Goal: Ask a question: Seek information or help from site administrators or community

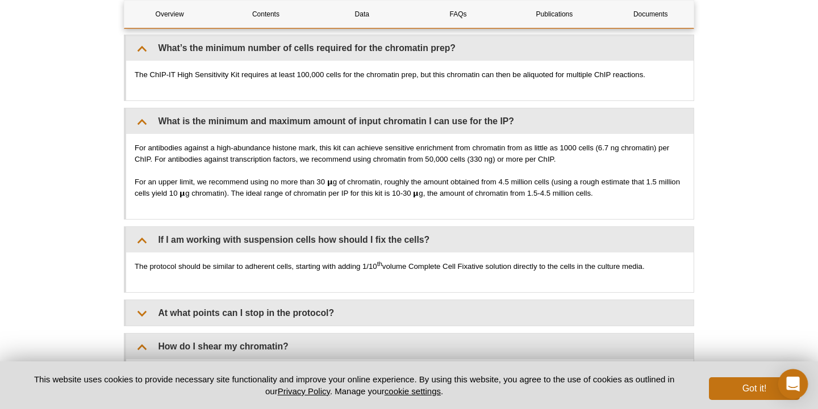
click at [797, 386] on icon "Open Intercom Messenger" at bounding box center [792, 384] width 13 height 15
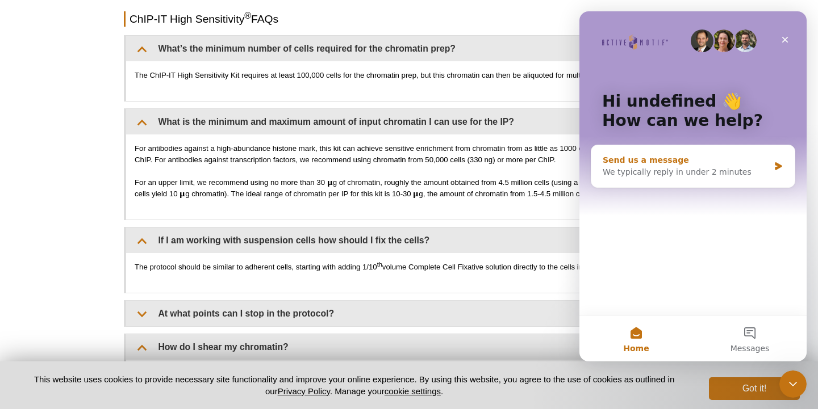
click at [674, 180] on div "Send us a message We typically reply in under 2 minutes" at bounding box center [692, 166] width 203 height 42
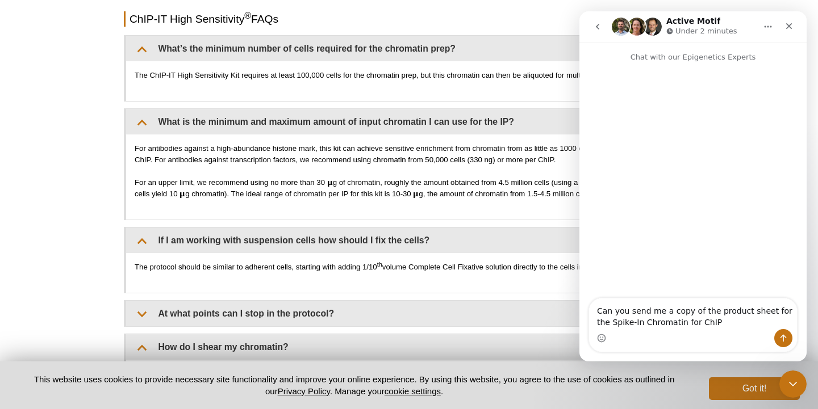
type textarea "Can you send me a copy of the product sheet for the Spike-In Chromatin for ChIP?"
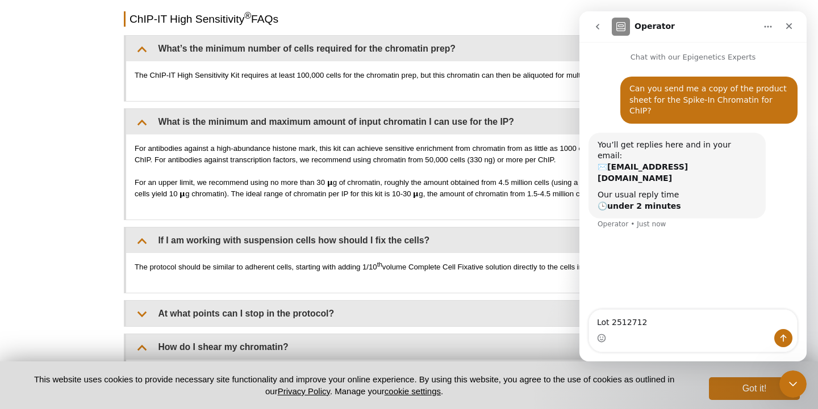
type textarea "Lot 25127123"
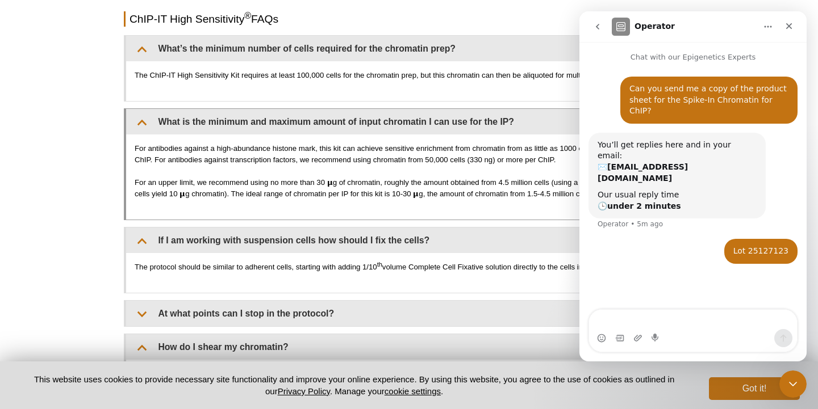
click at [508, 145] on p "For antibodies against a high-abundance histone mark, this kit can achieve sens…" at bounding box center [410, 154] width 550 height 23
click at [794, 376] on icon "Close Intercom Messenger" at bounding box center [791, 383] width 14 height 14
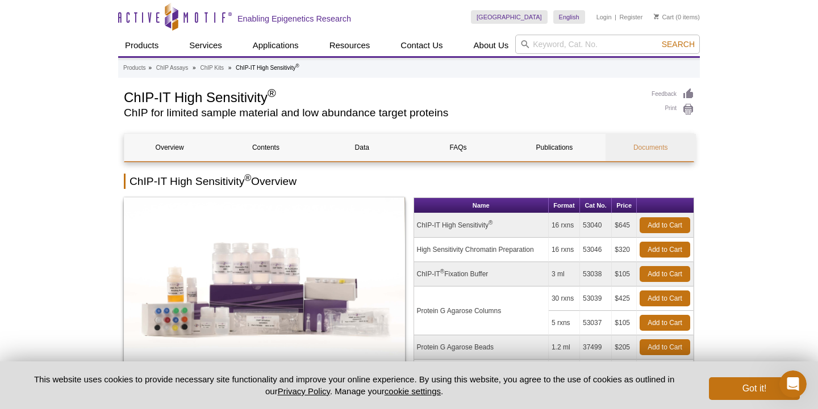
click at [657, 142] on link "Documents" at bounding box center [650, 147] width 90 height 27
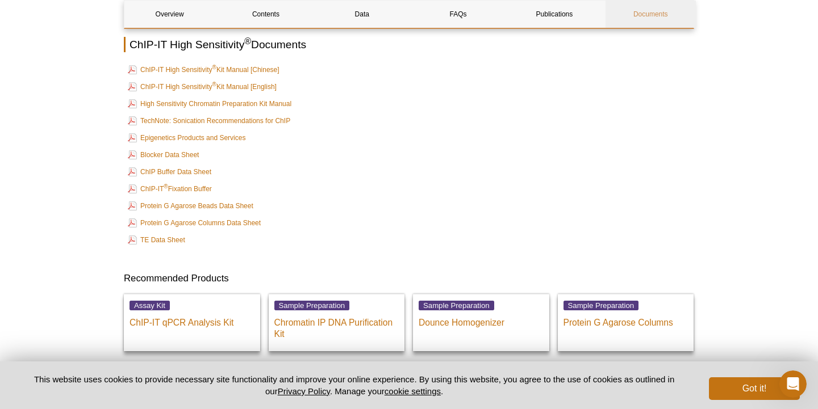
scroll to position [4420, 0]
click at [236, 85] on link "ChIP-IT High Sensitivity ® Kit Manual [English]" at bounding box center [202, 88] width 149 height 14
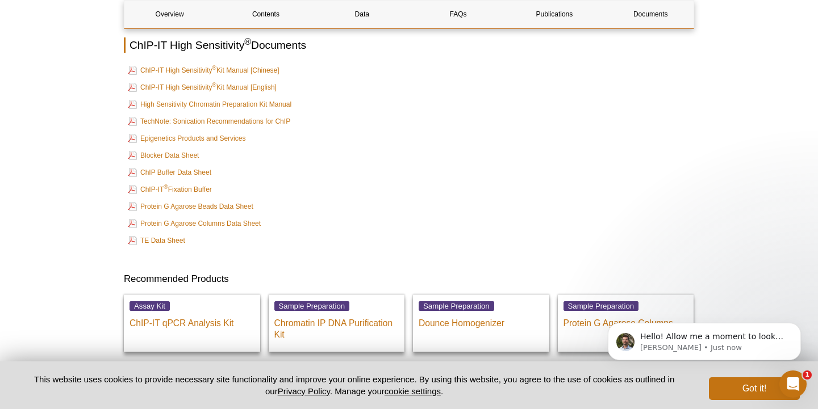
scroll to position [0, 0]
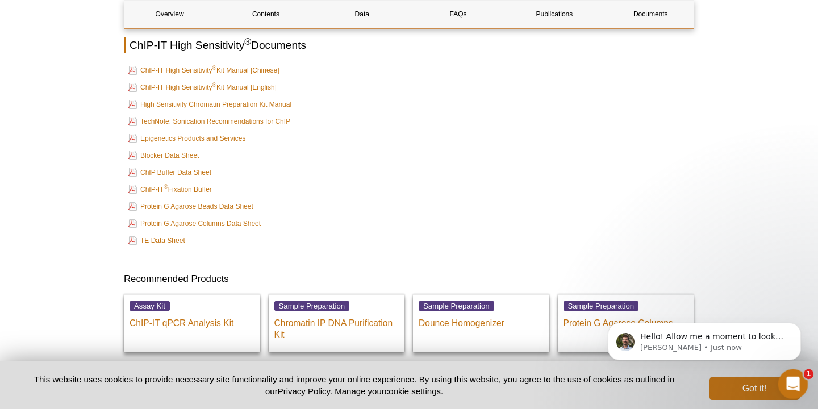
click at [795, 382] on icon "Open Intercom Messenger" at bounding box center [791, 383] width 19 height 19
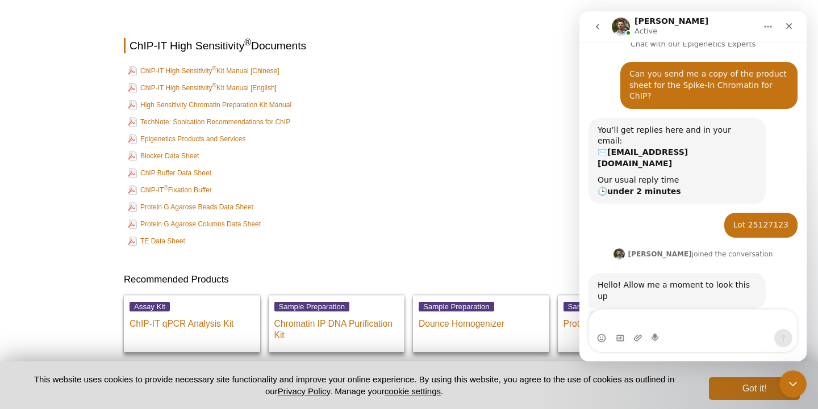
scroll to position [14, 0]
click at [636, 317] on div "Spike-in C...127123.pdf" at bounding box center [655, 323] width 93 height 12
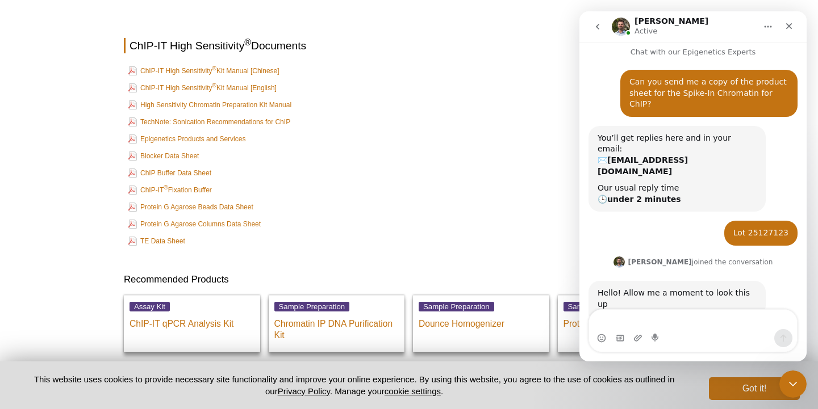
scroll to position [65, 0]
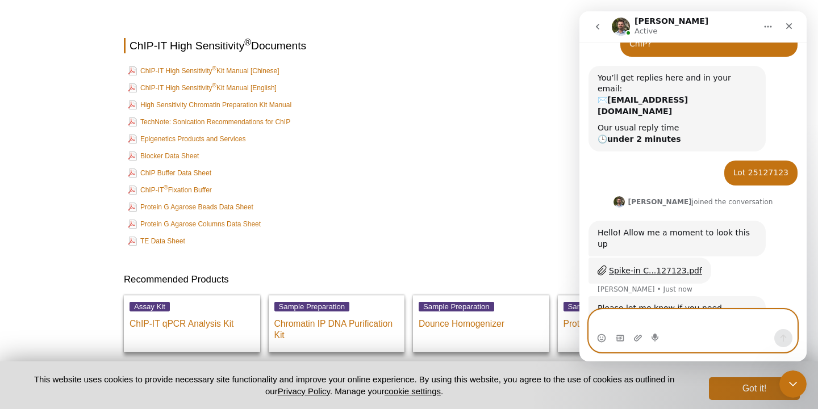
click at [663, 325] on textarea "Message…" at bounding box center [693, 319] width 208 height 19
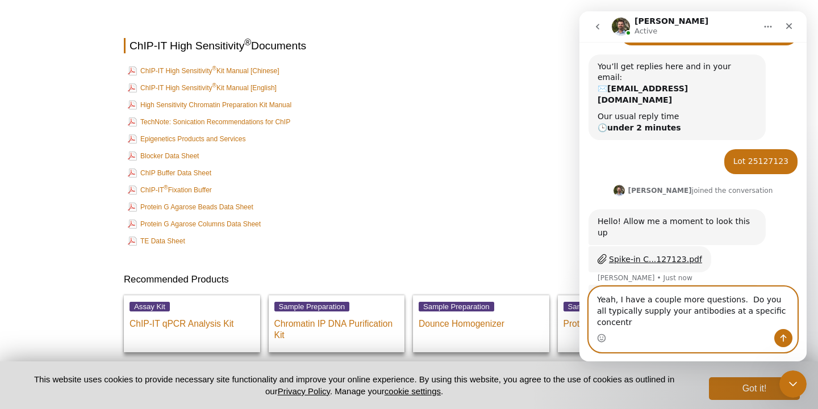
scroll to position [0, 0]
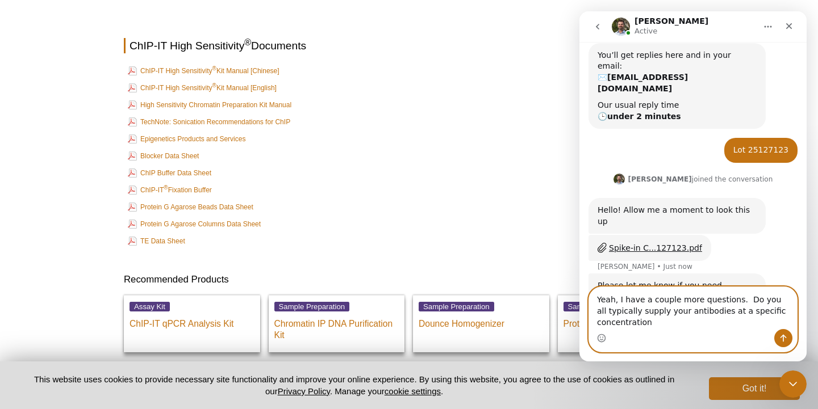
type textarea "Yeah, I have a couple more questions. Do you all typically supply your antibodi…"
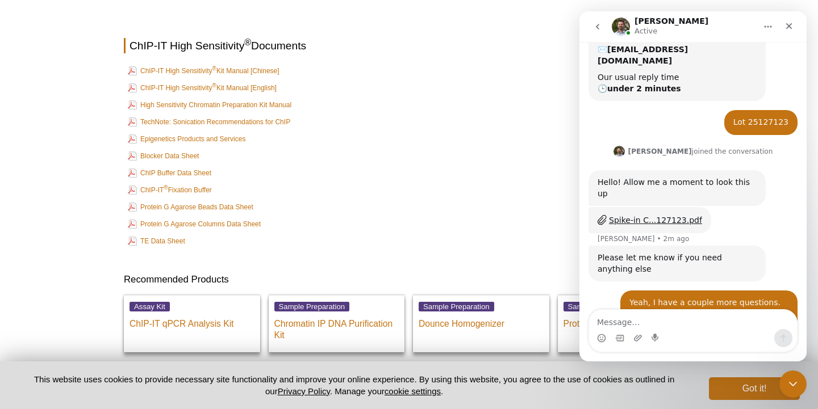
scroll to position [186, 0]
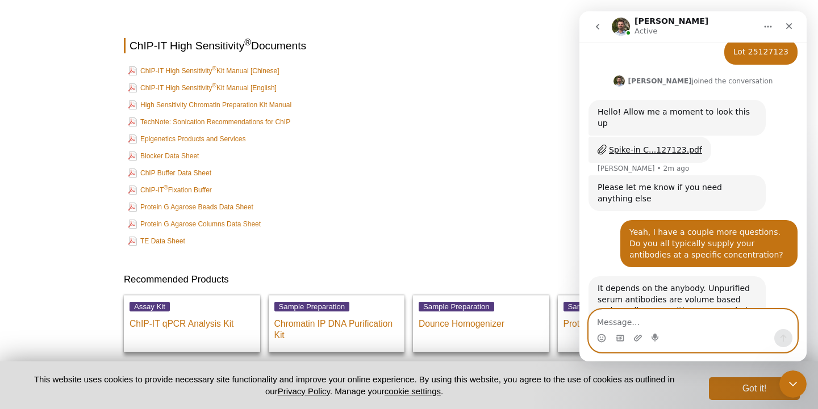
click at [623, 322] on textarea "Message…" at bounding box center [693, 319] width 208 height 19
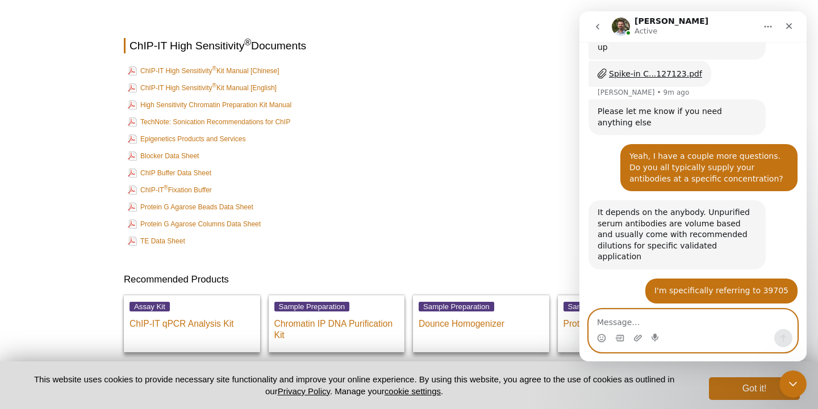
scroll to position [264, 0]
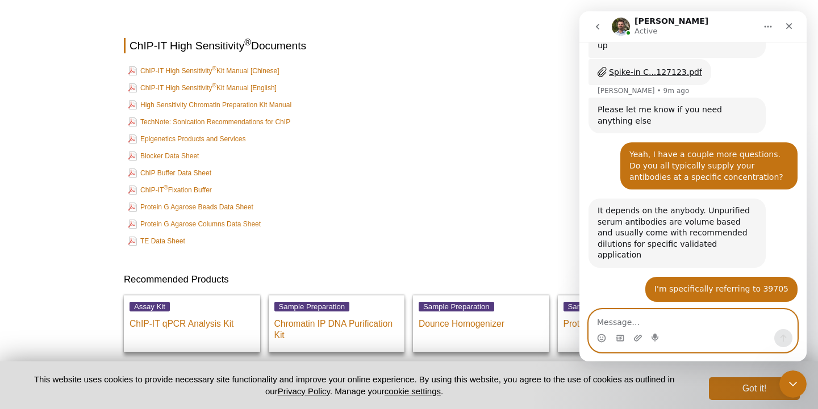
click at [618, 320] on textarea "Message…" at bounding box center [693, 319] width 208 height 19
drag, startPoint x: 617, startPoint y: 324, endPoint x: 525, endPoint y: 316, distance: 92.3
click at [579, 316] on html "Marc Active Chat with our Epigenetics Experts Can you send me a copy of the pro…" at bounding box center [692, 186] width 227 height 350
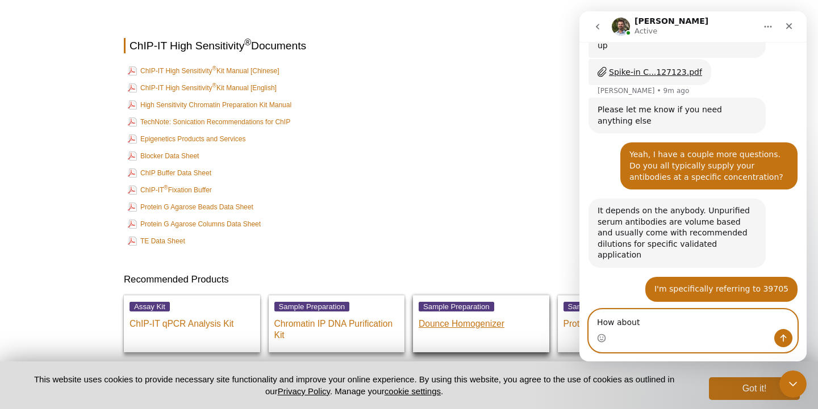
paste textarea "61187"
type textarea "How about 61187?"
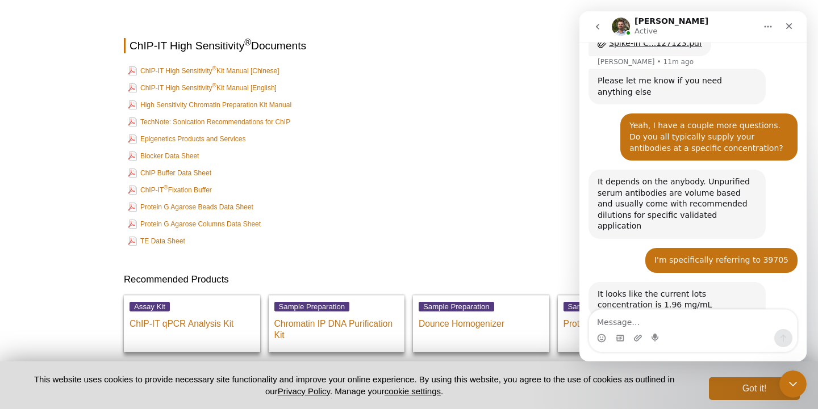
scroll to position [331, 0]
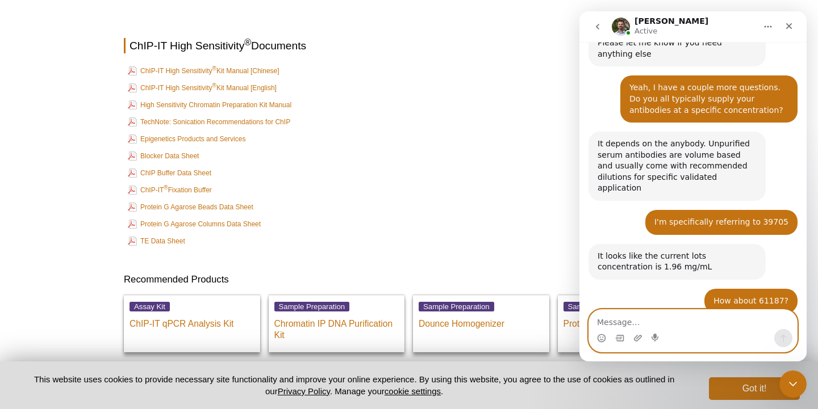
click at [670, 321] on textarea "Message…" at bounding box center [693, 319] width 208 height 19
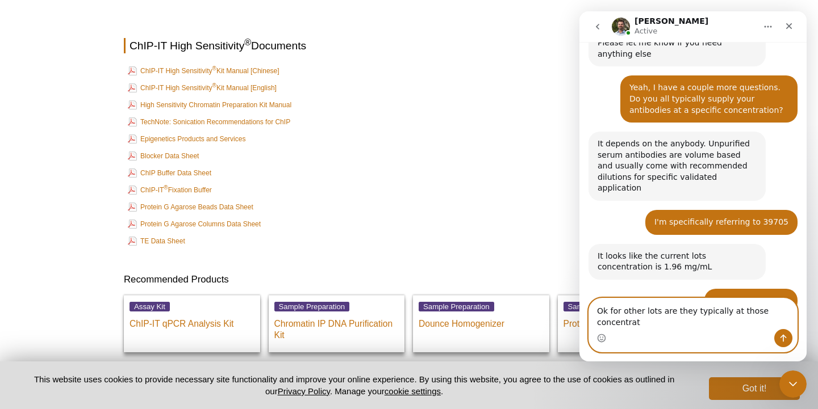
scroll to position [0, 0]
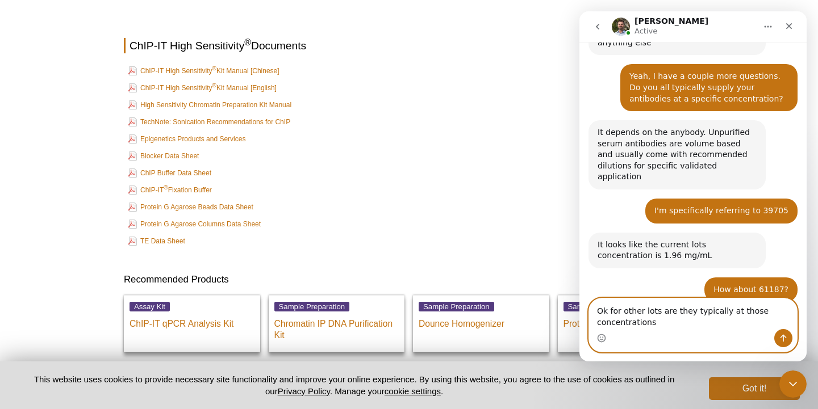
type textarea "Ok for other lots are they typically at those concentrations?"
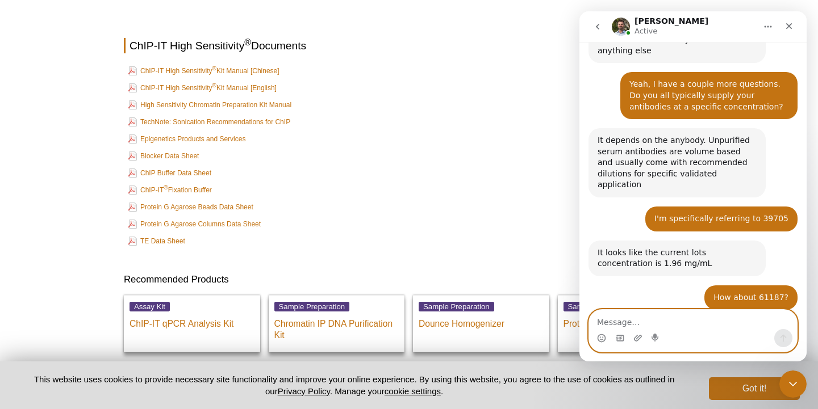
scroll to position [375, 0]
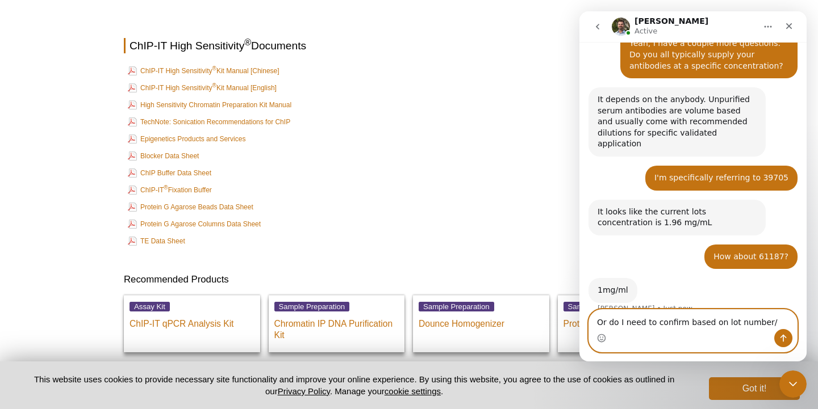
type textarea "Or do I need to confirm based on lot number"
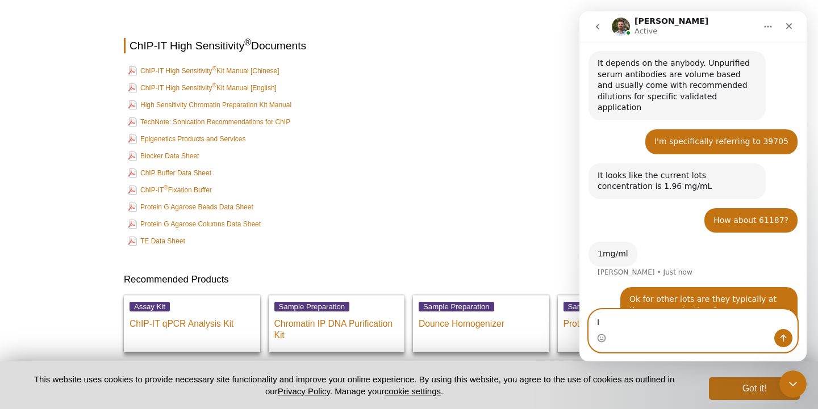
type textarea "I"
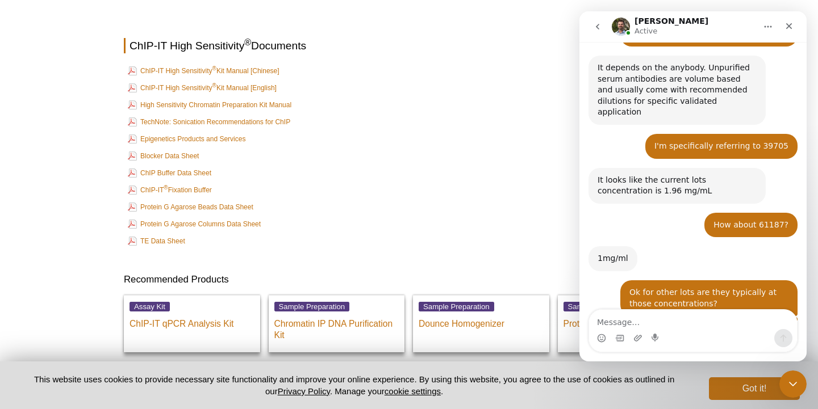
scroll to position [467, 0]
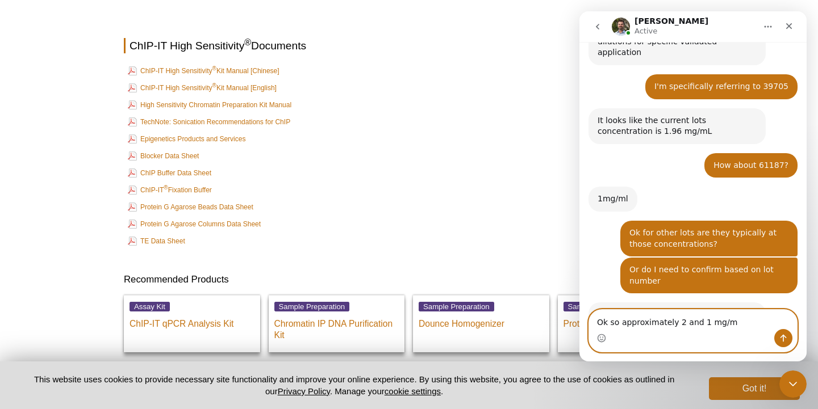
type textarea "Ok so approximately 2 and 1 mg/mL"
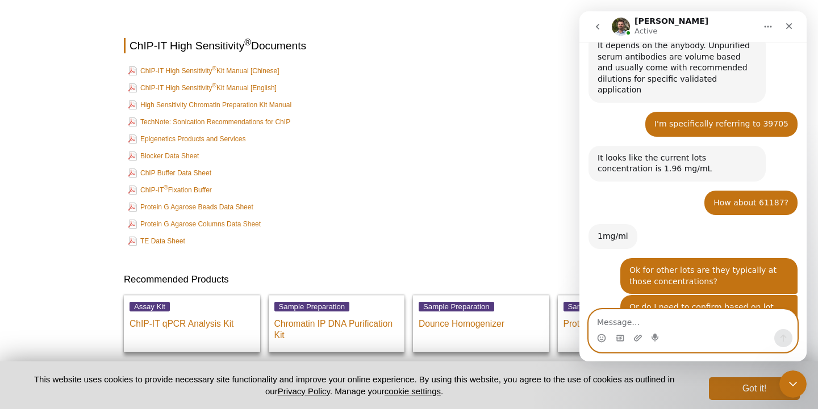
scroll to position [424, 0]
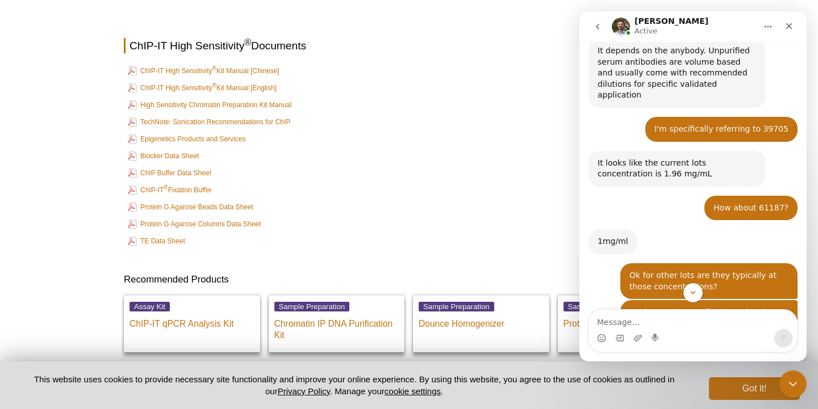
click at [768, 124] on div "I'm specifically referring to 39705" at bounding box center [721, 129] width 134 height 11
copy div "39705"
click at [766, 203] on div "How about 61187?" at bounding box center [750, 208] width 75 height 11
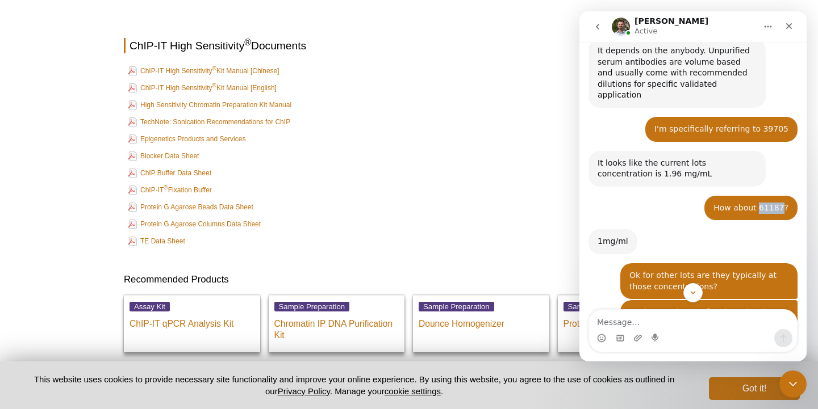
copy div "61187"
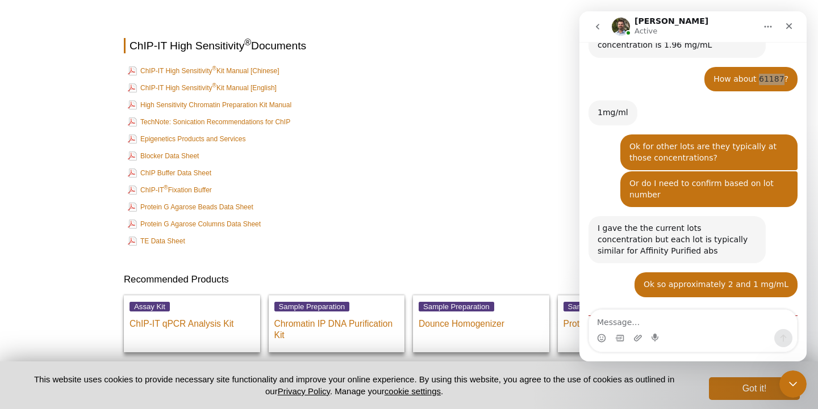
scroll to position [552, 0]
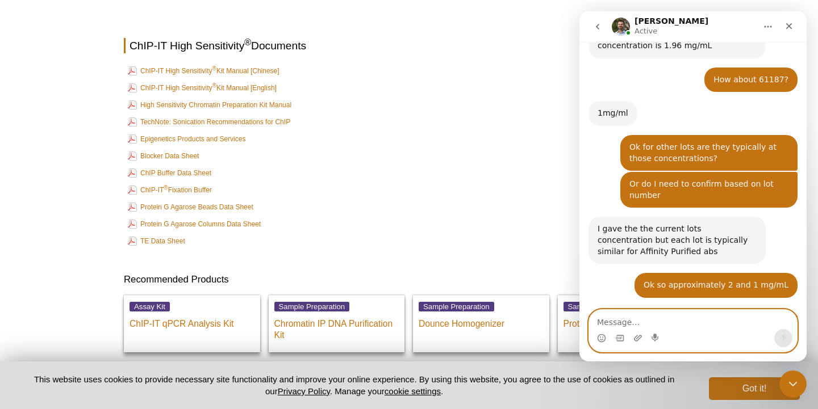
click at [643, 321] on textarea "Message…" at bounding box center [693, 319] width 208 height 19
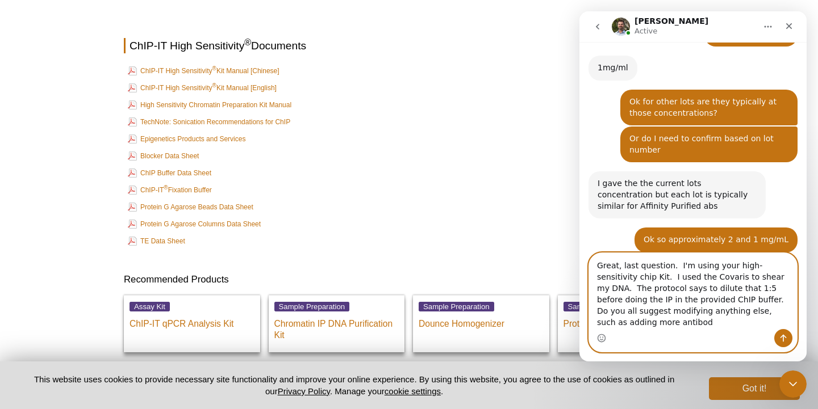
scroll to position [609, 0]
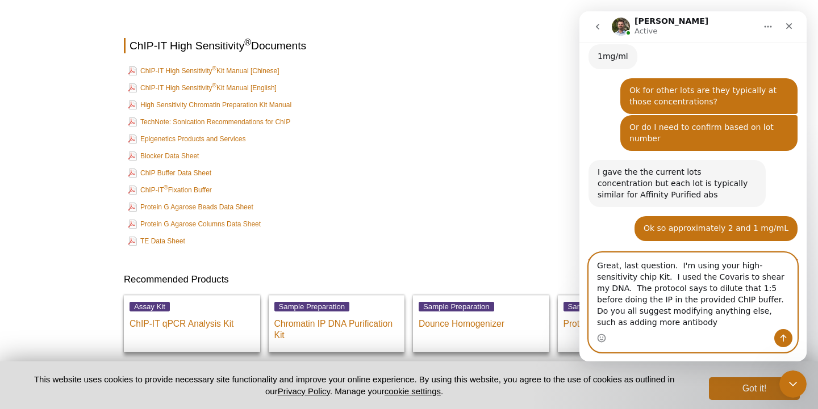
type textarea "Great, last question. I'm using your high-sensitivity chip Kit. I used the Cova…"
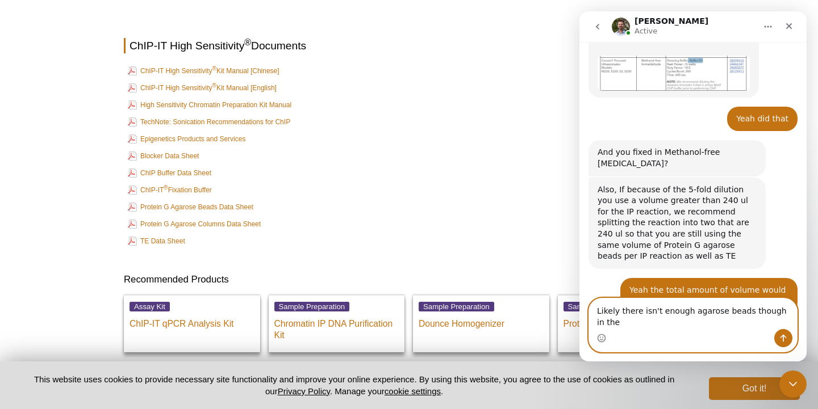
scroll to position [990, 0]
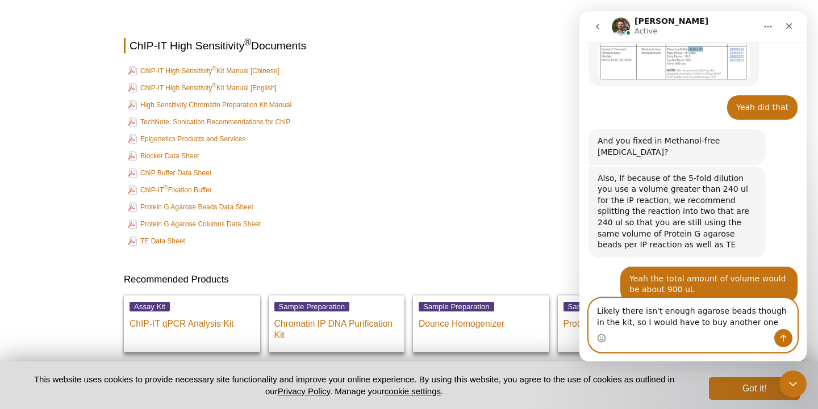
type textarea "Likely there isn't enough agarose beads though in the kit, so I would have to b…"
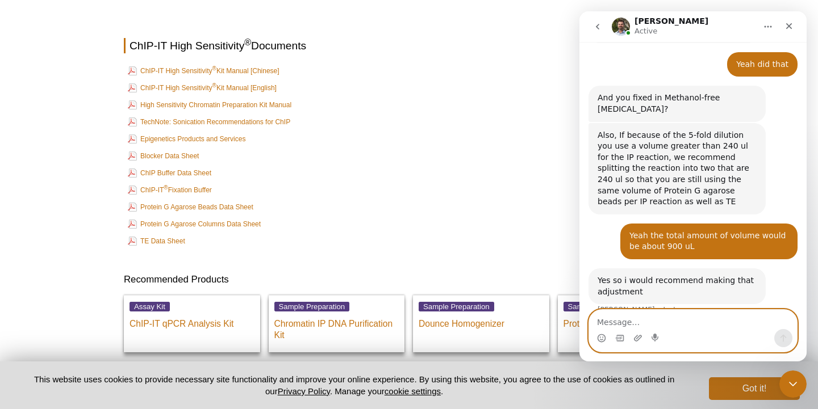
scroll to position [1033, 0]
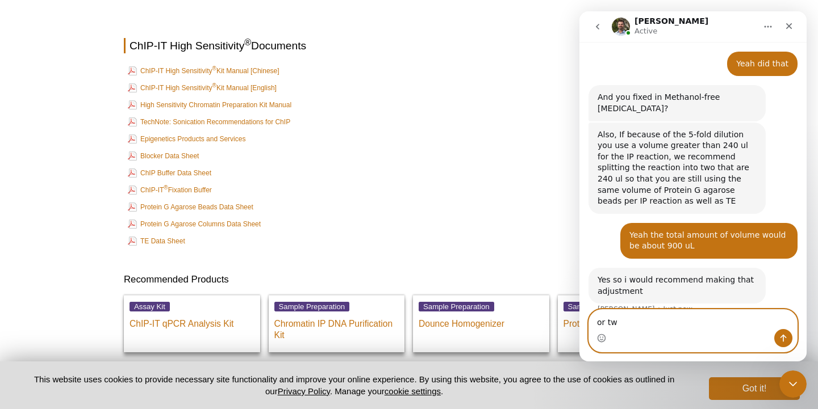
type textarea "or two"
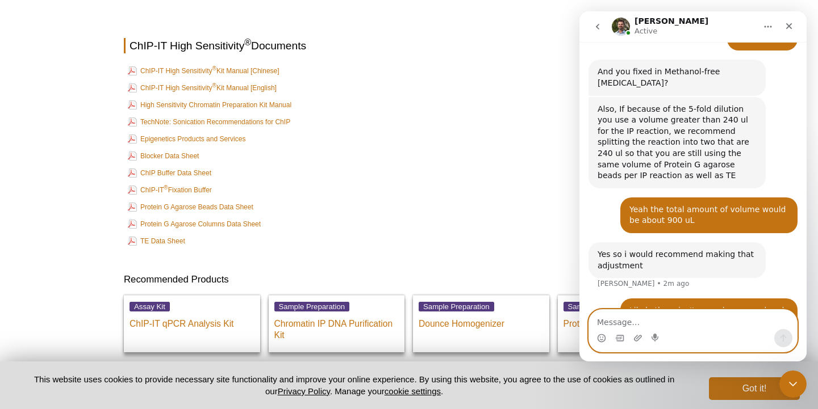
click at [666, 316] on textarea "Message…" at bounding box center [693, 319] width 208 height 19
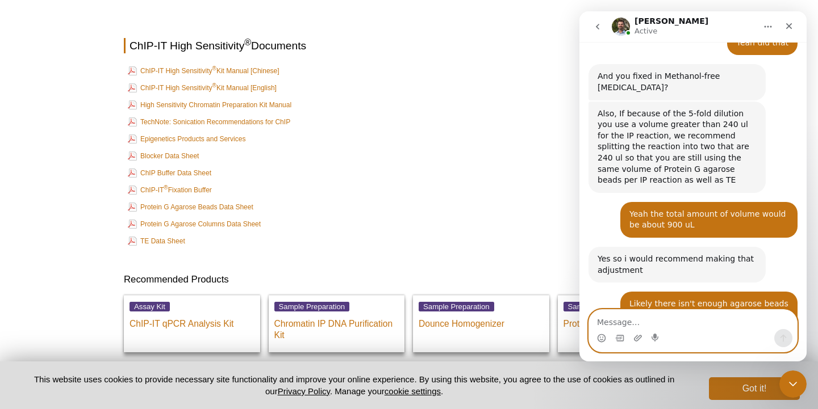
scroll to position [1103, 0]
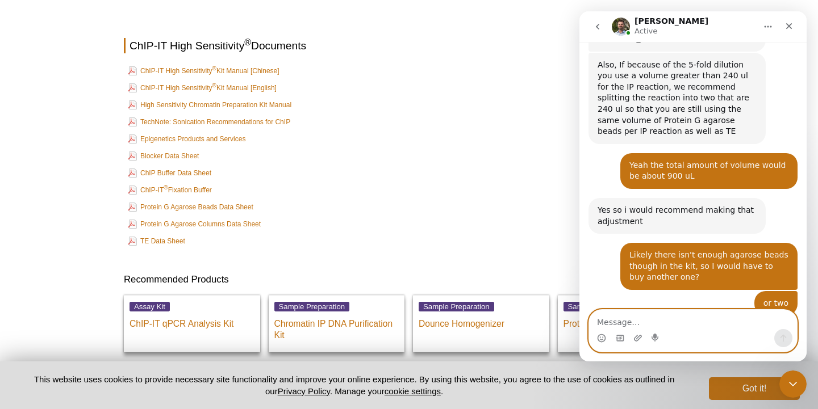
click at [628, 320] on textarea "Message…" at bounding box center [693, 319] width 208 height 19
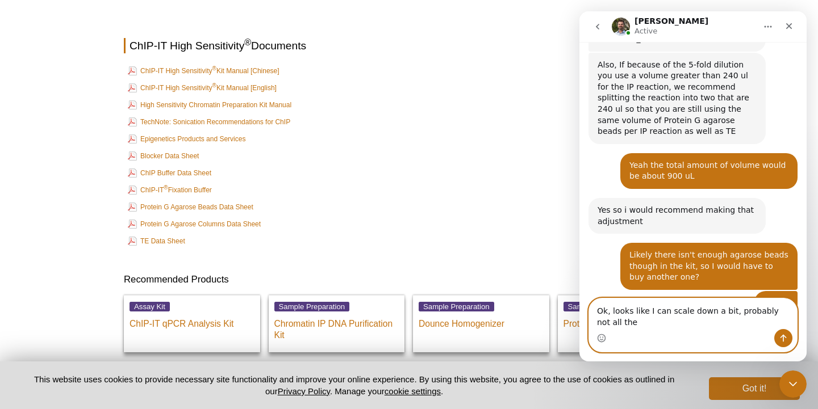
scroll to position [1114, 0]
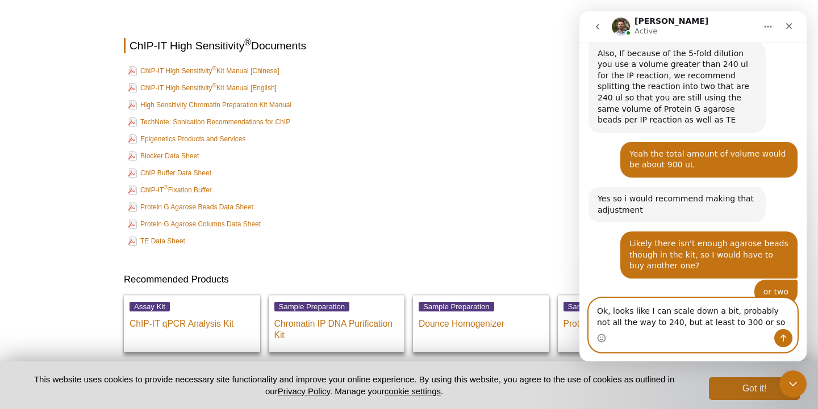
drag, startPoint x: 745, startPoint y: 321, endPoint x: 699, endPoint y: 318, distance: 46.0
click at [699, 318] on textarea "Ok, looks like I can scale down a bit, probably not all the way to 240, but at …" at bounding box center [693, 314] width 208 height 31
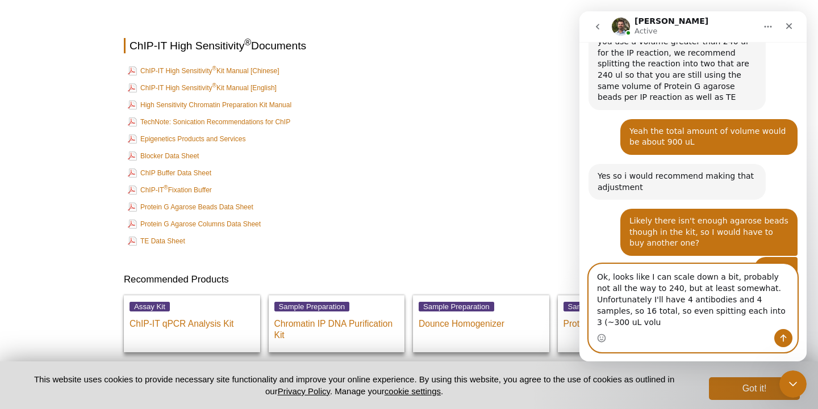
scroll to position [1149, 0]
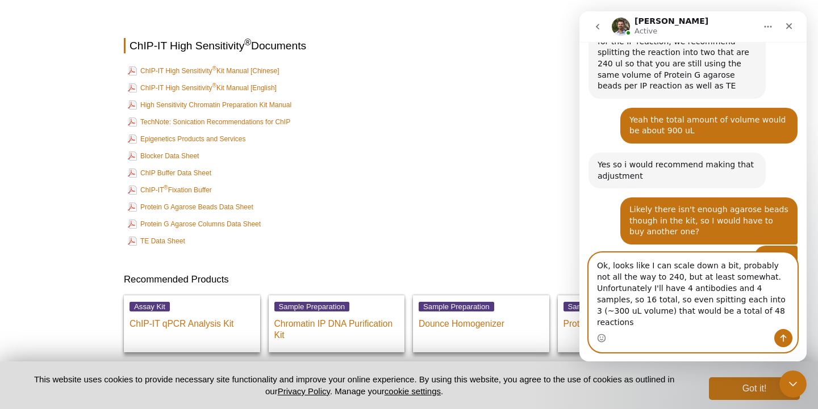
type textarea "Ok, looks like I can scale down a bit, probably not all the way to 240, but at …"
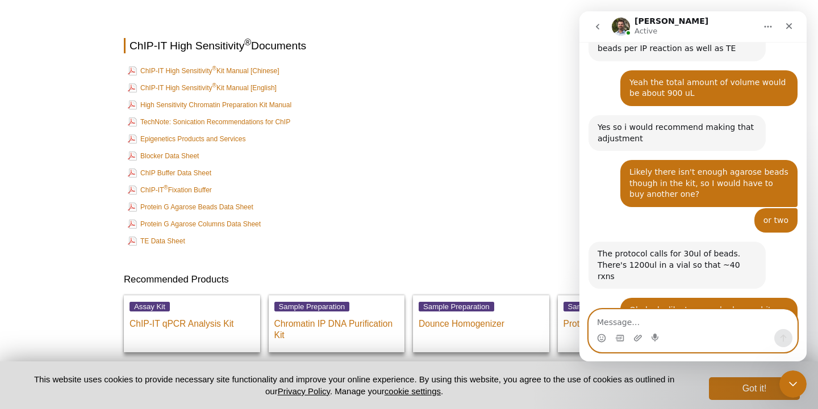
scroll to position [1224, 0]
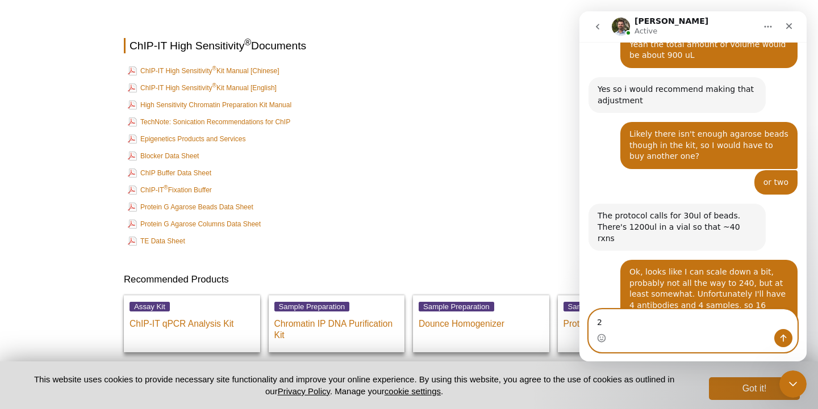
type textarea "2"
click at [391, 119] on td "TechNote: Sonication Recommendations for ChIP" at bounding box center [409, 122] width 568 height 16
click at [623, 322] on textarea "Message…" at bounding box center [693, 319] width 208 height 19
click at [702, 330] on div "Intercom messenger" at bounding box center [693, 338] width 208 height 18
click at [682, 323] on textarea "Message…" at bounding box center [693, 319] width 208 height 19
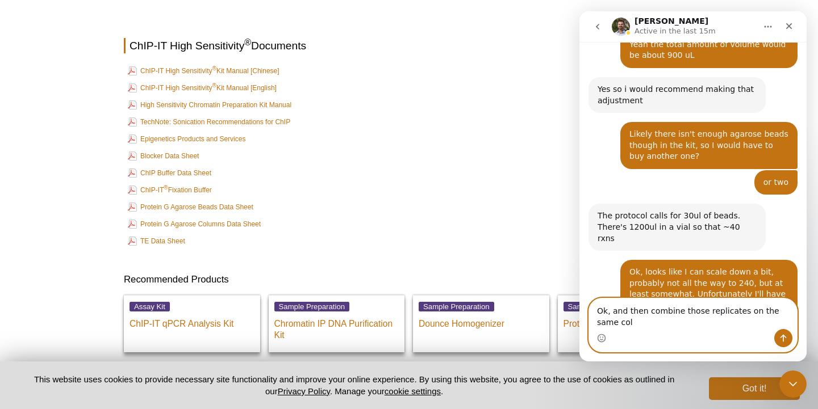
scroll to position [1235, 0]
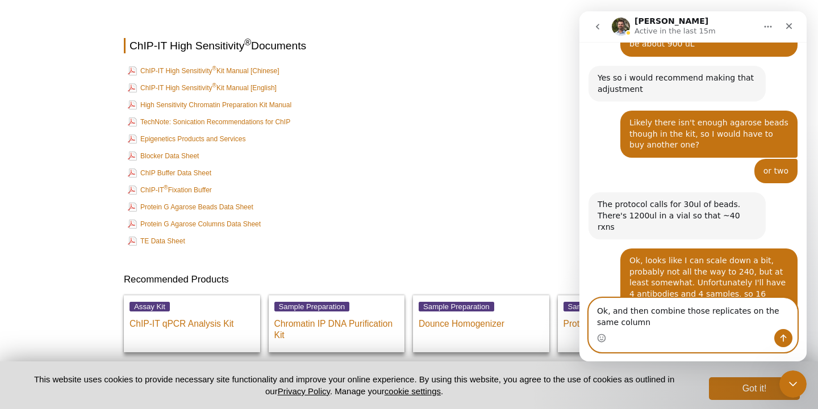
type textarea "Ok, and then combine those replicates on the same column?"
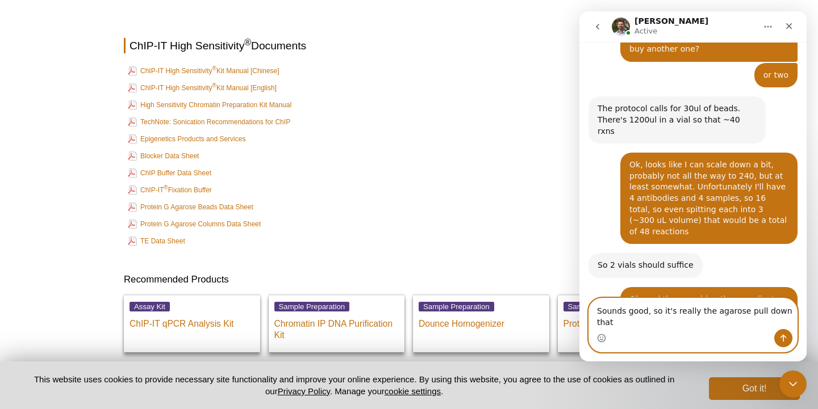
scroll to position [1343, 0]
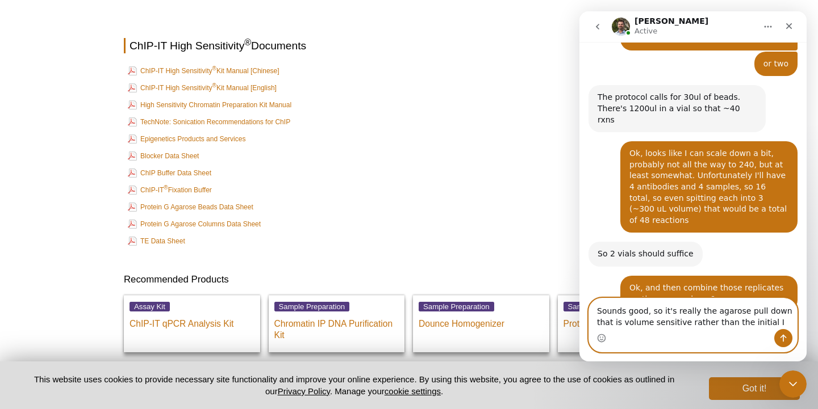
type textarea "Sounds good, so it's really the agarose pull down that is volume sensitive rath…"
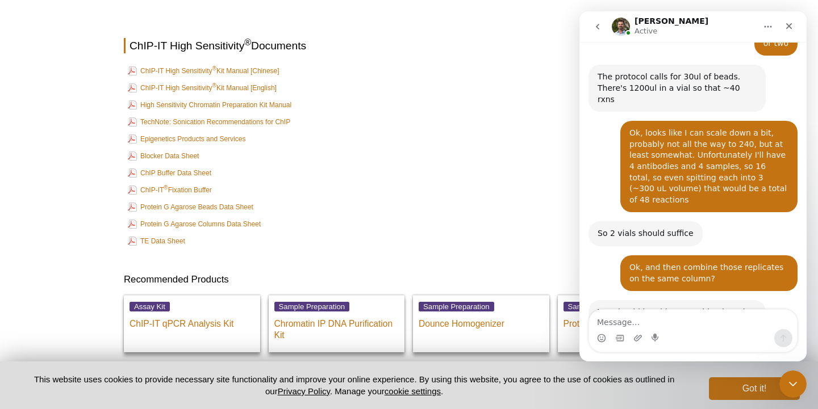
scroll to position [1401, 0]
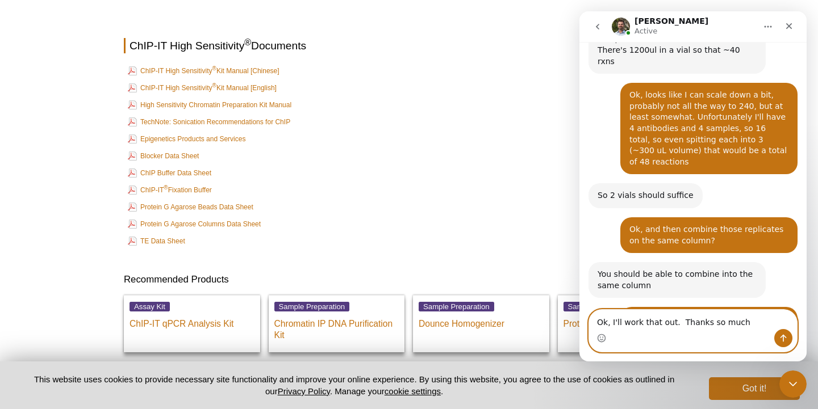
type textarea "Ok, I'll work that out. Thanks so much!"
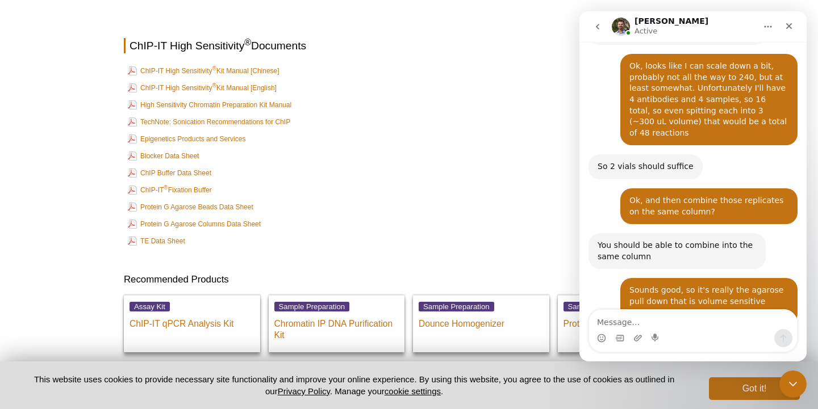
scroll to position [1468, 0]
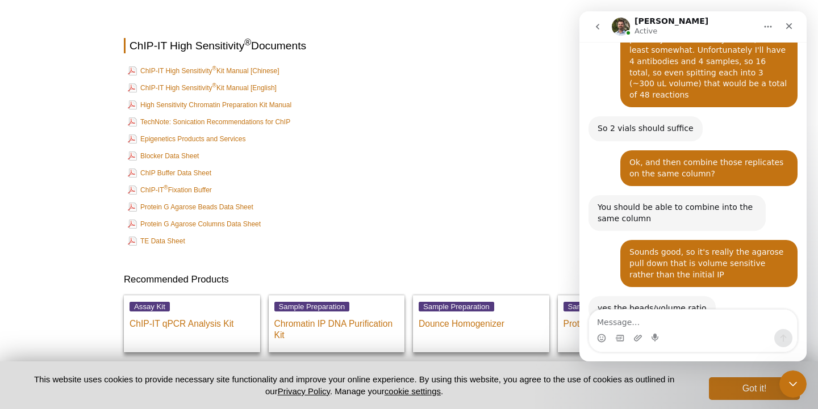
click at [323, 4] on p at bounding box center [409, 9] width 570 height 11
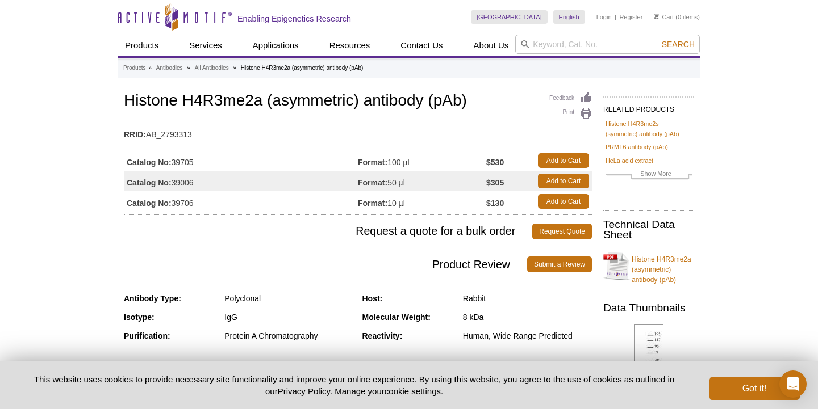
click at [792, 383] on icon "Open Intercom Messenger" at bounding box center [793, 385] width 12 height 14
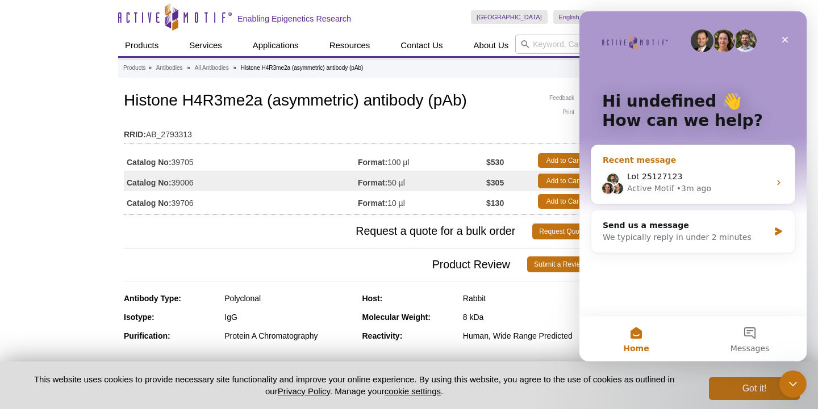
click at [704, 157] on div "Recent message" at bounding box center [692, 160] width 181 height 12
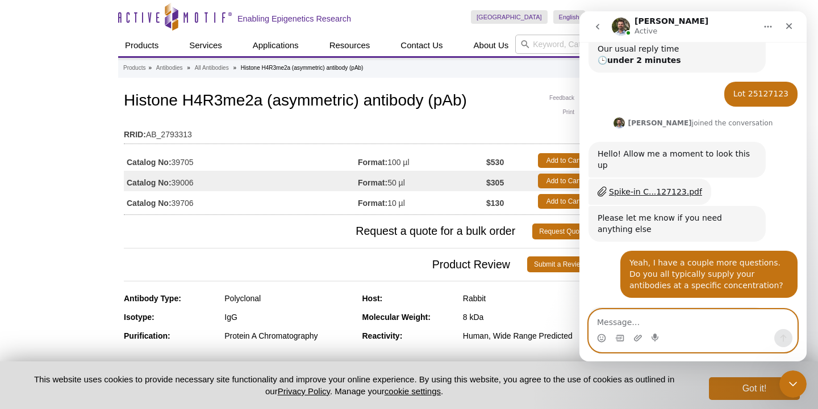
scroll to position [175, 0]
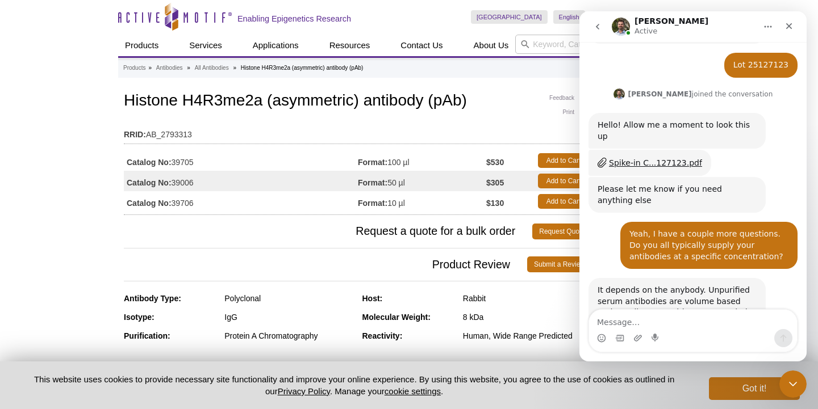
click at [188, 162] on td "Catalog No: 39705" at bounding box center [241, 160] width 234 height 20
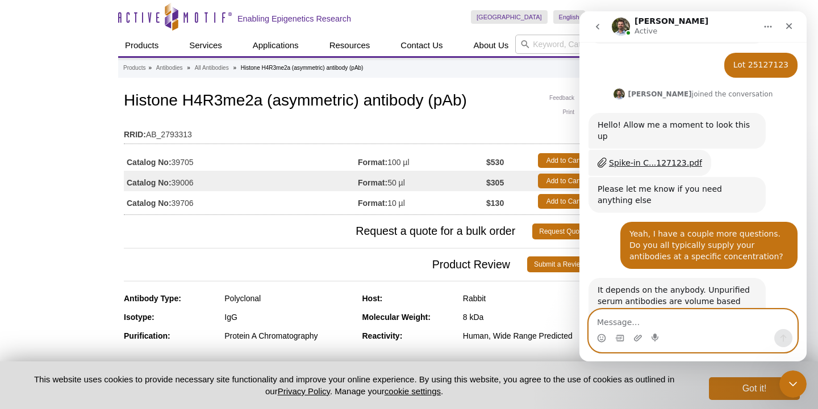
click at [682, 326] on textarea "Message…" at bounding box center [693, 319] width 208 height 19
paste textarea "Message…"
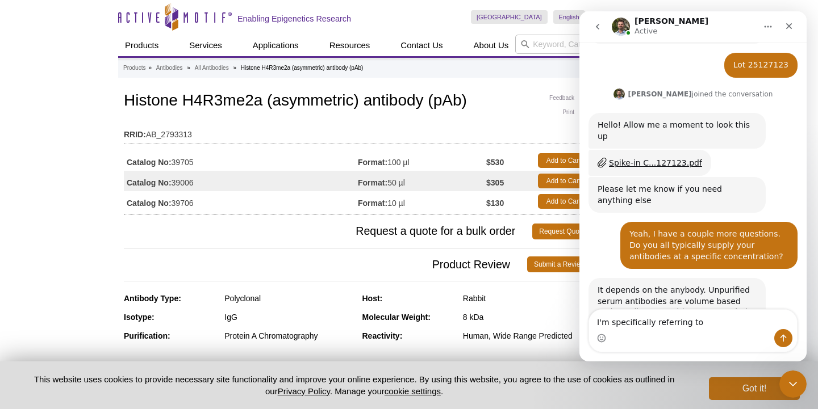
drag, startPoint x: 639, startPoint y: 350, endPoint x: 590, endPoint y: 296, distance: 72.3
click at [632, 342] on div "I'm specifically referring to I'm specifically referring to" at bounding box center [693, 331] width 208 height 42
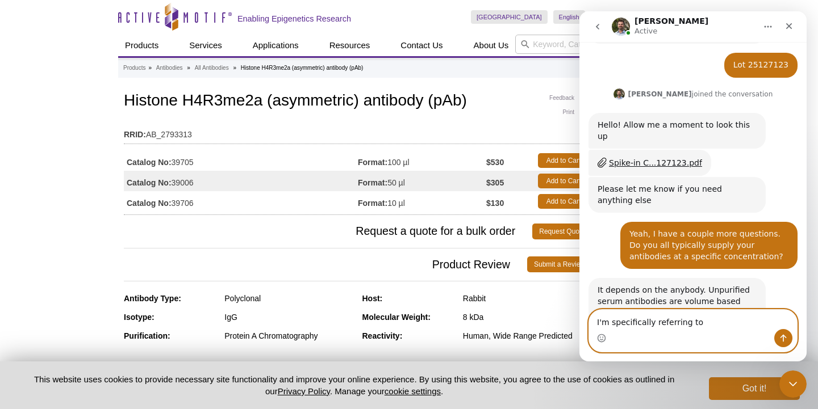
click at [696, 323] on textarea "I'm specifically referring to" at bounding box center [693, 319] width 208 height 19
type textarea "I'm specifically referring to 39705"
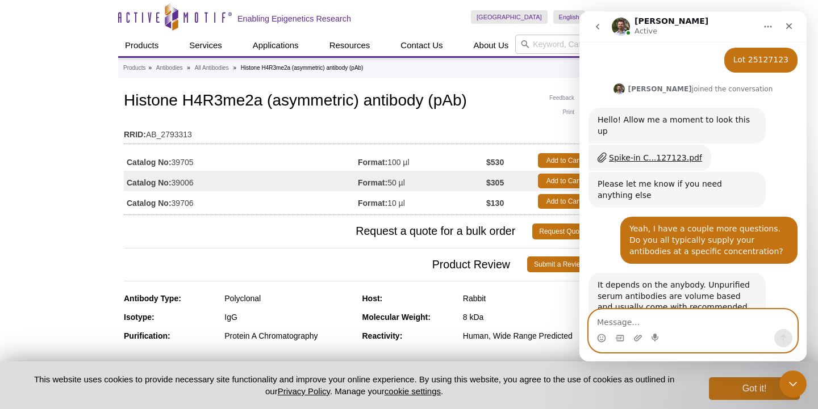
scroll to position [208, 0]
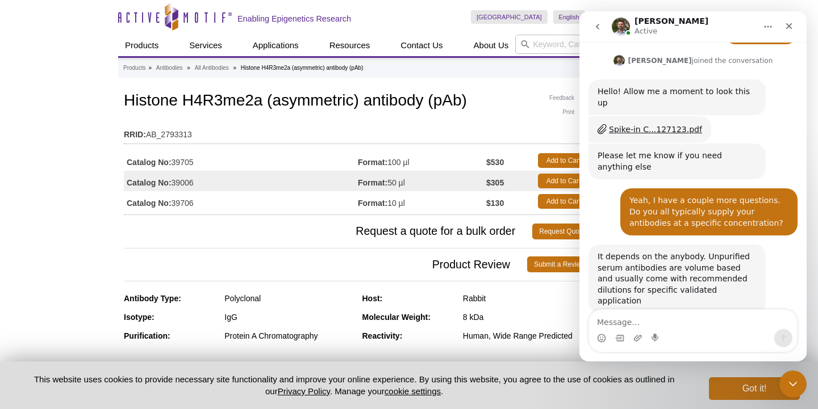
click at [348, 259] on span "Product Review" at bounding box center [325, 265] width 403 height 16
click at [790, 25] on icon "Close" at bounding box center [789, 26] width 6 height 6
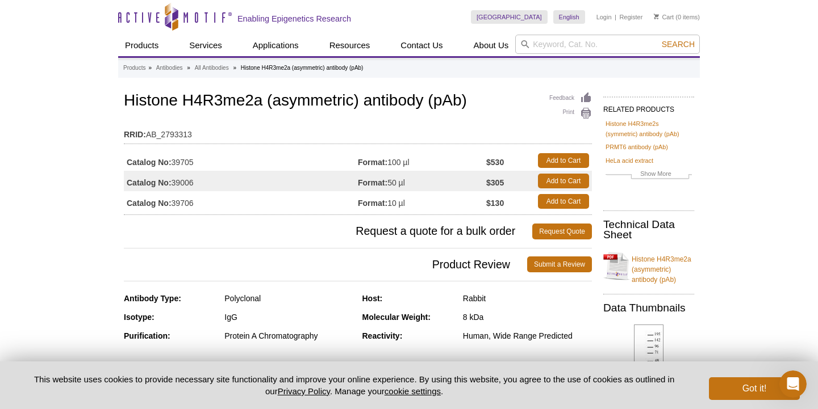
scroll to position [0, 0]
click at [788, 375] on icon "Open Intercom Messenger" at bounding box center [791, 383] width 19 height 19
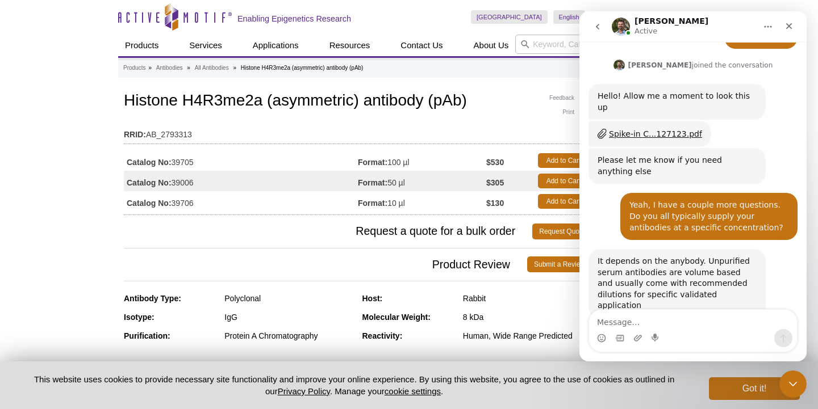
scroll to position [253, 0]
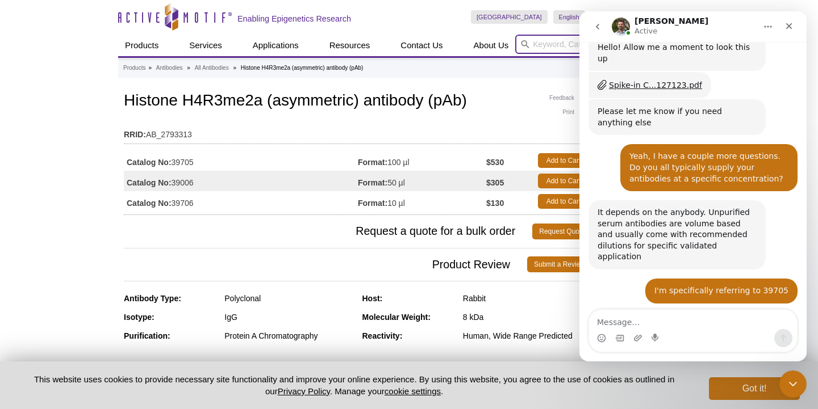
click at [551, 40] on input "search" at bounding box center [607, 44] width 185 height 19
type input "h4r3me2s"
click at [678, 44] on button "Search" at bounding box center [678, 44] width 40 height 10
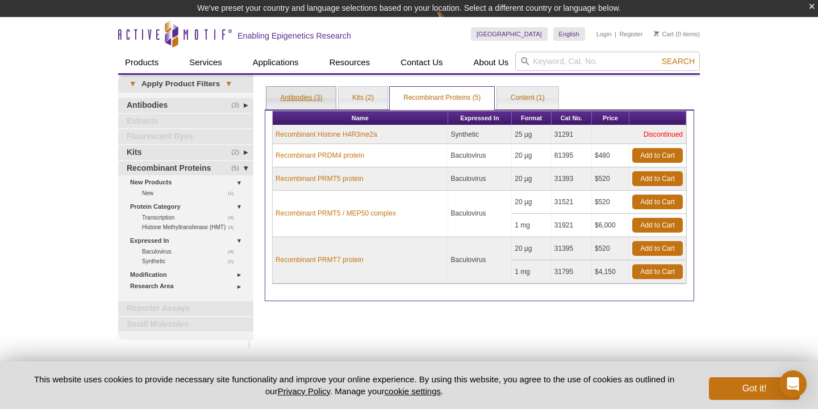
click at [308, 100] on link "Antibodies (3)" at bounding box center [300, 98] width 69 height 23
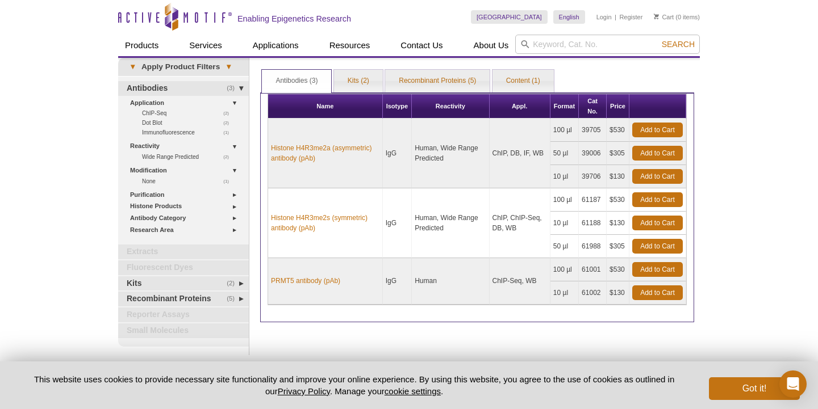
click at [592, 199] on td "61187" at bounding box center [593, 199] width 28 height 23
copy td "61187"
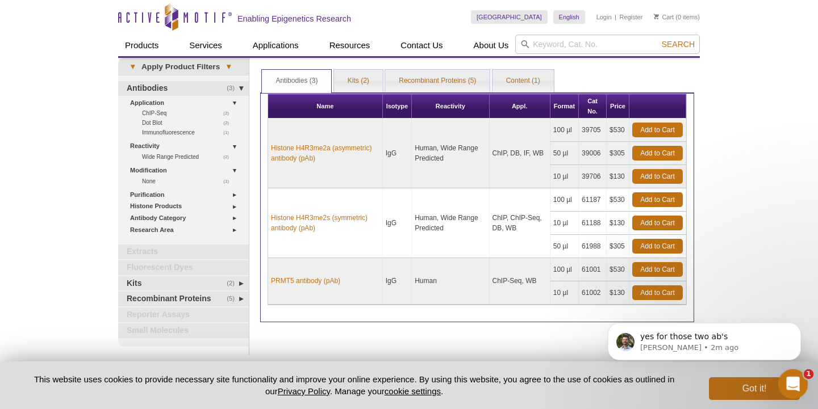
click at [790, 378] on icon "Open Intercom Messenger" at bounding box center [791, 383] width 19 height 19
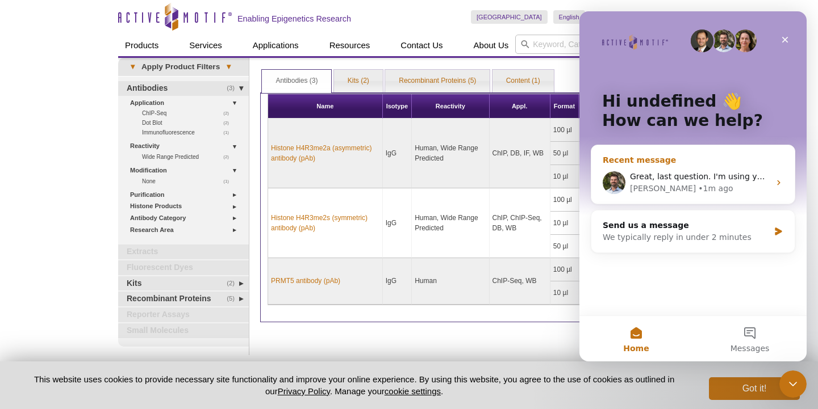
click at [706, 164] on div "Great, last question. I'm using your high-sensitivity chip Kit. I used the Cova…" at bounding box center [692, 183] width 203 height 42
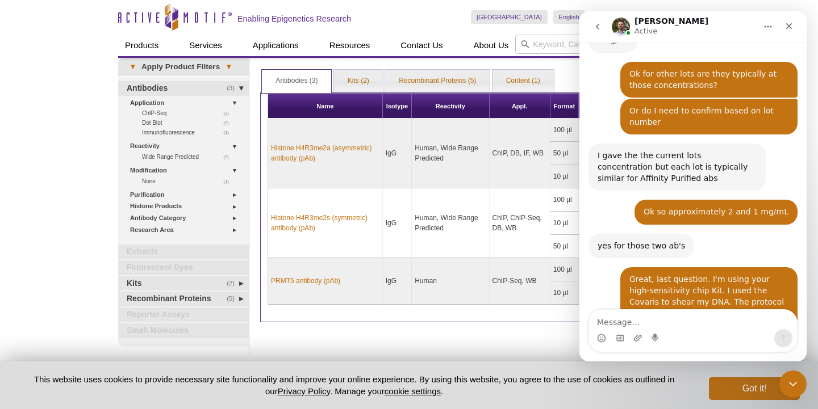
scroll to position [710, 0]
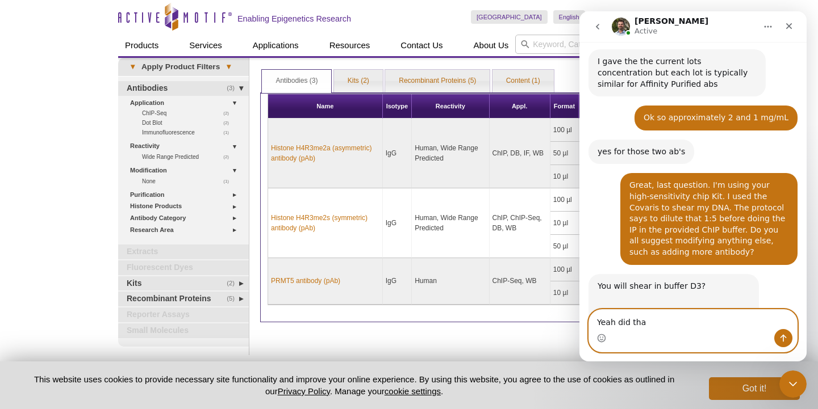
type textarea "Yeah did that"
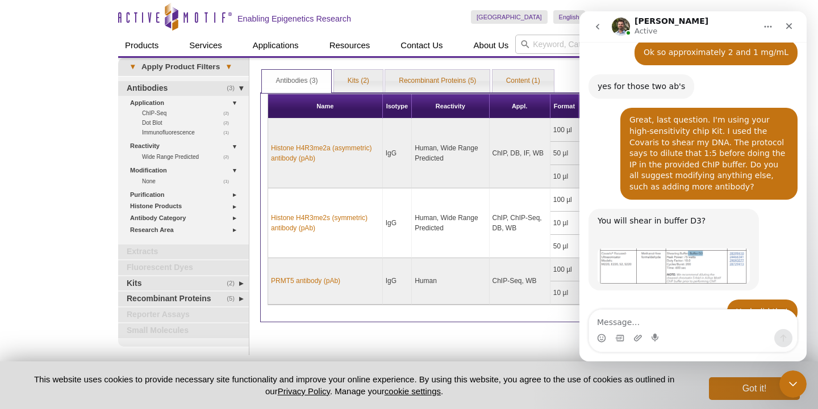
scroll to position [878, 0]
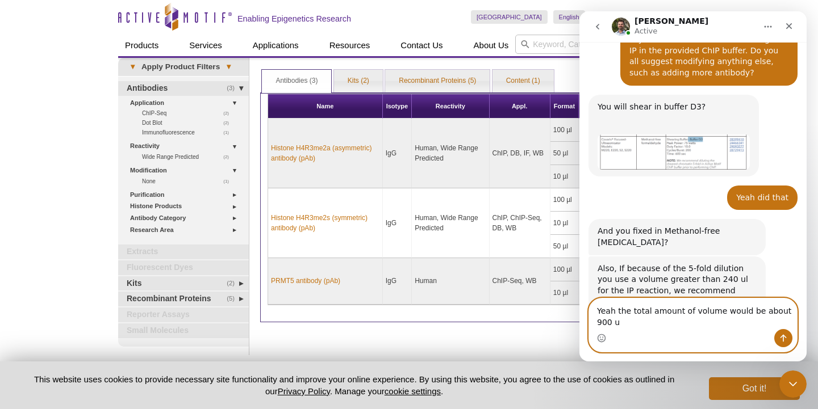
type textarea "Yeah the total amount of volume would be about 900 uL"
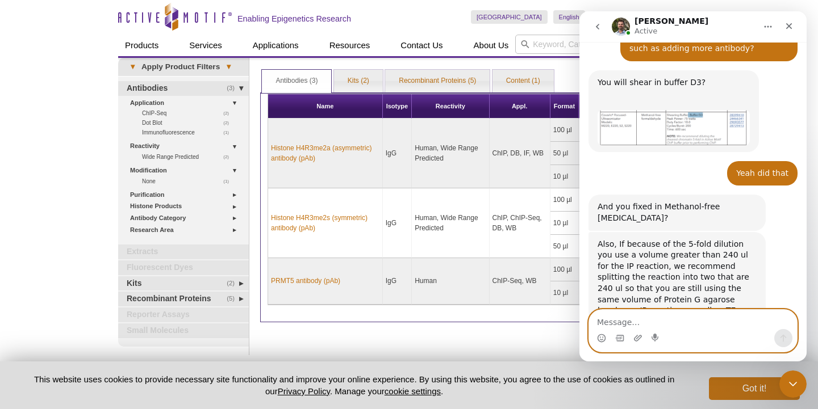
scroll to position [923, 0]
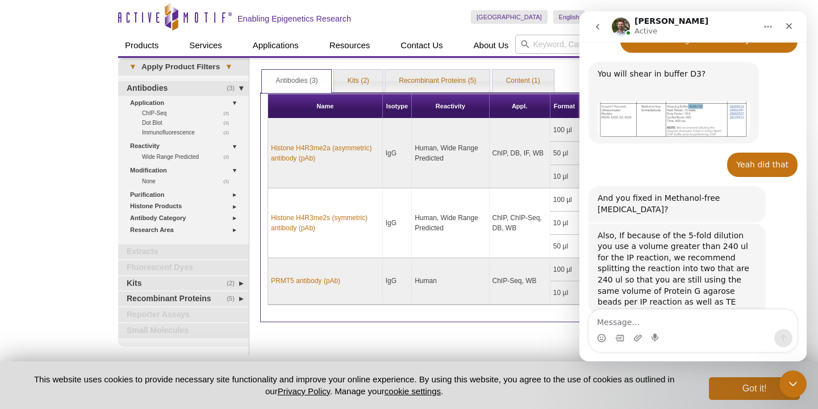
click at [668, 331] on div "Intercom messenger" at bounding box center [693, 338] width 208 height 18
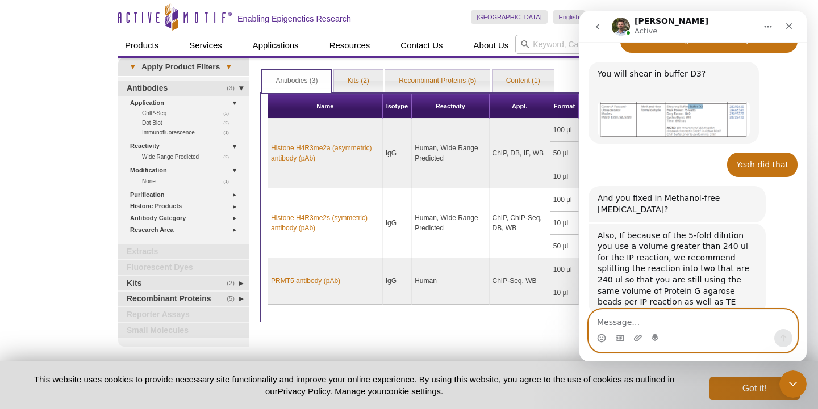
click at [668, 326] on textarea "Message…" at bounding box center [693, 319] width 208 height 19
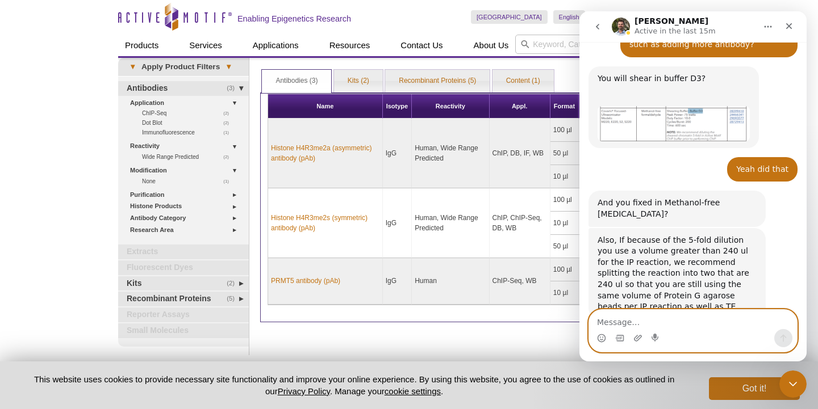
scroll to position [1047, 0]
